Goal: Check status: Check status

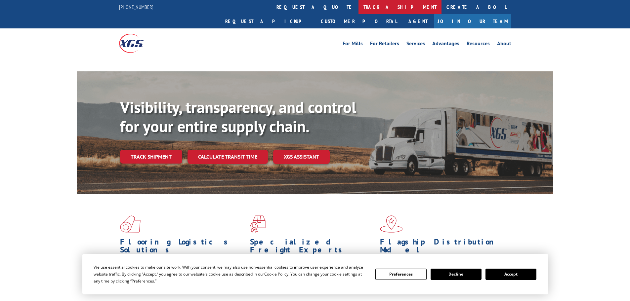
click at [359, 3] on link "track a shipment" at bounding box center [400, 7] width 83 height 14
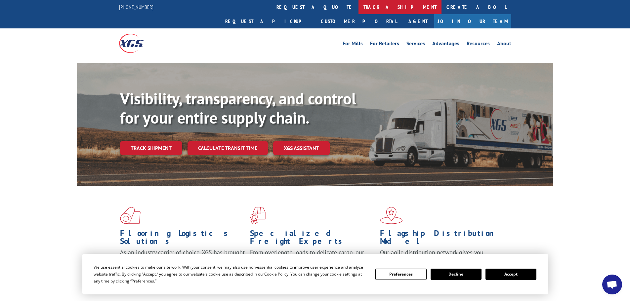
click at [359, 7] on link "track a shipment" at bounding box center [400, 7] width 83 height 14
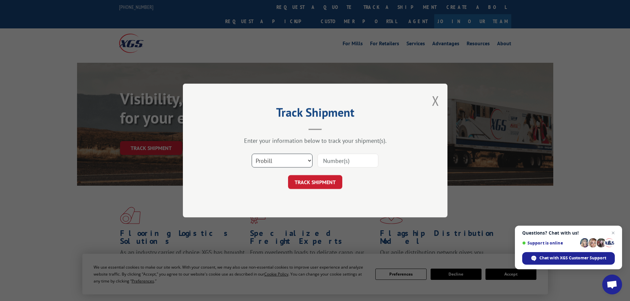
click at [267, 165] on select "Select category... Probill BOL PO" at bounding box center [282, 161] width 61 height 14
click at [252, 154] on select "Select category... Probill BOL PO" at bounding box center [282, 161] width 61 height 14
drag, startPoint x: 270, startPoint y: 164, endPoint x: 270, endPoint y: 167, distance: 3.6
click at [270, 164] on select "Select category... Probill BOL PO" at bounding box center [282, 161] width 61 height 14
select select "po"
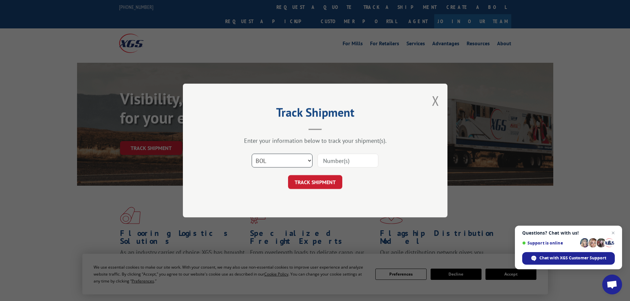
click at [252, 154] on select "Select category... Probill BOL PO" at bounding box center [282, 161] width 61 height 14
click at [342, 159] on input at bounding box center [348, 161] width 61 height 14
type input "stb08h3"
click at [328, 176] on button "TRACK SHIPMENT" at bounding box center [315, 182] width 54 height 14
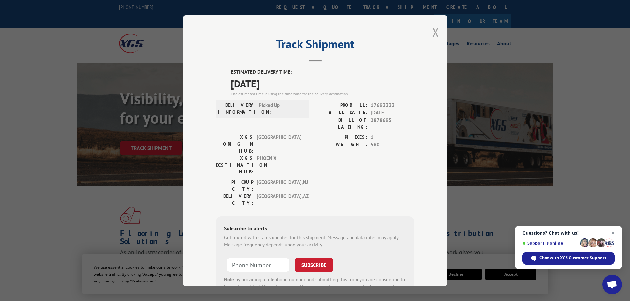
click at [434, 32] on button "Close modal" at bounding box center [435, 32] width 7 height 18
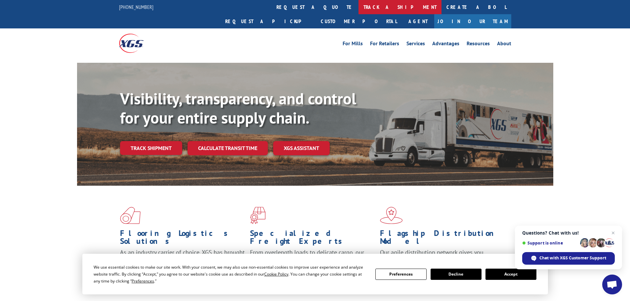
click at [359, 10] on link "track a shipment" at bounding box center [400, 7] width 83 height 14
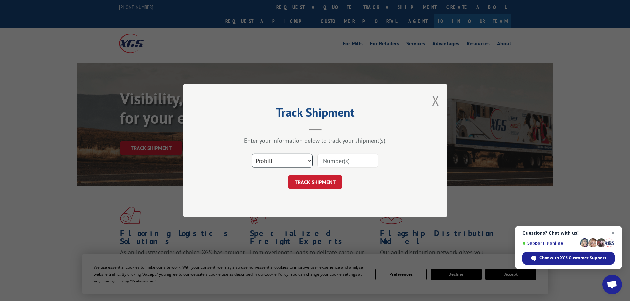
click at [284, 163] on select "Select category... Probill BOL PO" at bounding box center [282, 161] width 61 height 14
select select "po"
click at [252, 154] on select "Select category... Probill BOL PO" at bounding box center [282, 161] width 61 height 14
click at [330, 166] on input at bounding box center [348, 161] width 61 height 14
type input "stb08hr"
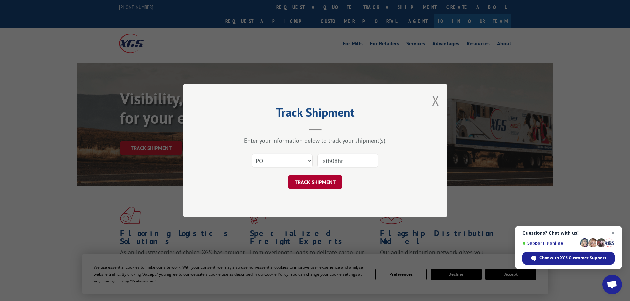
click at [327, 183] on button "TRACK SHIPMENT" at bounding box center [315, 182] width 54 height 14
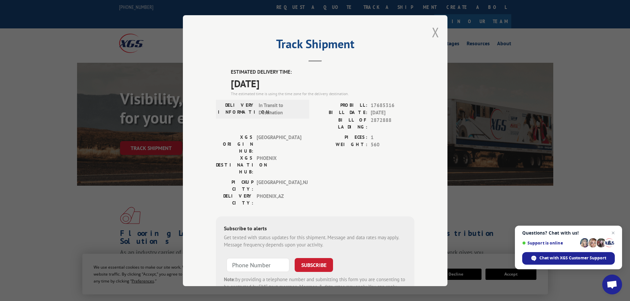
click at [434, 32] on button "Close modal" at bounding box center [435, 32] width 7 height 18
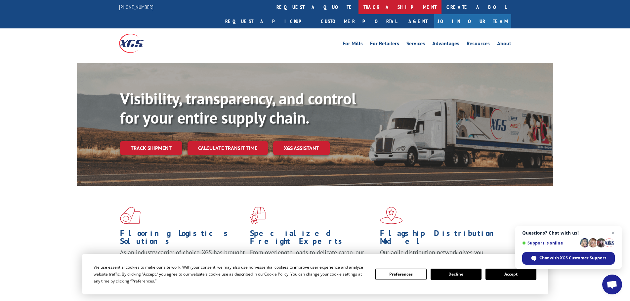
click at [359, 5] on link "track a shipment" at bounding box center [400, 7] width 83 height 14
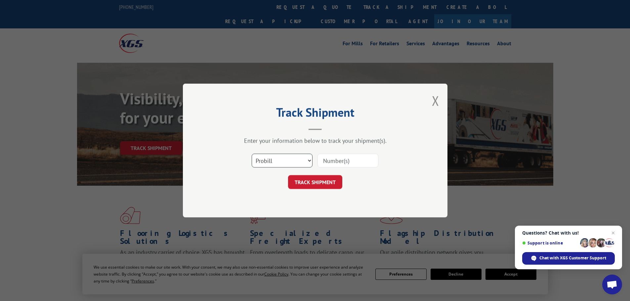
click at [287, 165] on select "Select category... Probill BOL PO" at bounding box center [282, 161] width 61 height 14
select select "po"
click at [252, 154] on select "Select category... Probill BOL PO" at bounding box center [282, 161] width 61 height 14
click at [334, 159] on input at bounding box center [348, 161] width 61 height 14
click at [337, 163] on input "stb0" at bounding box center [348, 161] width 61 height 14
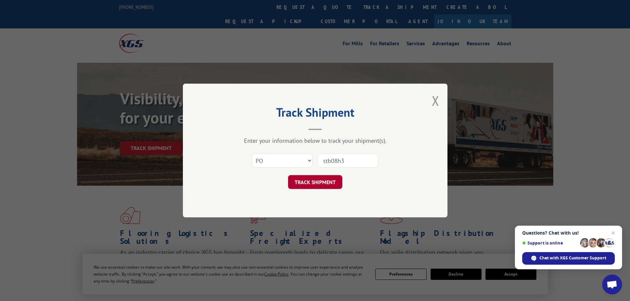
type input "stb08h3"
click at [325, 182] on button "TRACK SHIPMENT" at bounding box center [315, 182] width 54 height 14
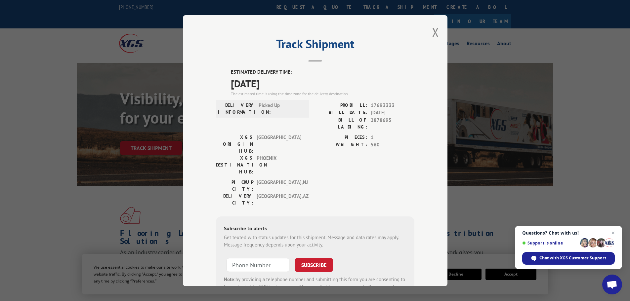
drag, startPoint x: 366, startPoint y: 114, endPoint x: 386, endPoint y: 113, distance: 20.5
click at [386, 113] on div "BILL DATE: [DATE]" at bounding box center [364, 113] width 99 height 8
click at [386, 113] on span "[DATE]" at bounding box center [393, 113] width 44 height 8
